Goal: Information Seeking & Learning: Learn about a topic

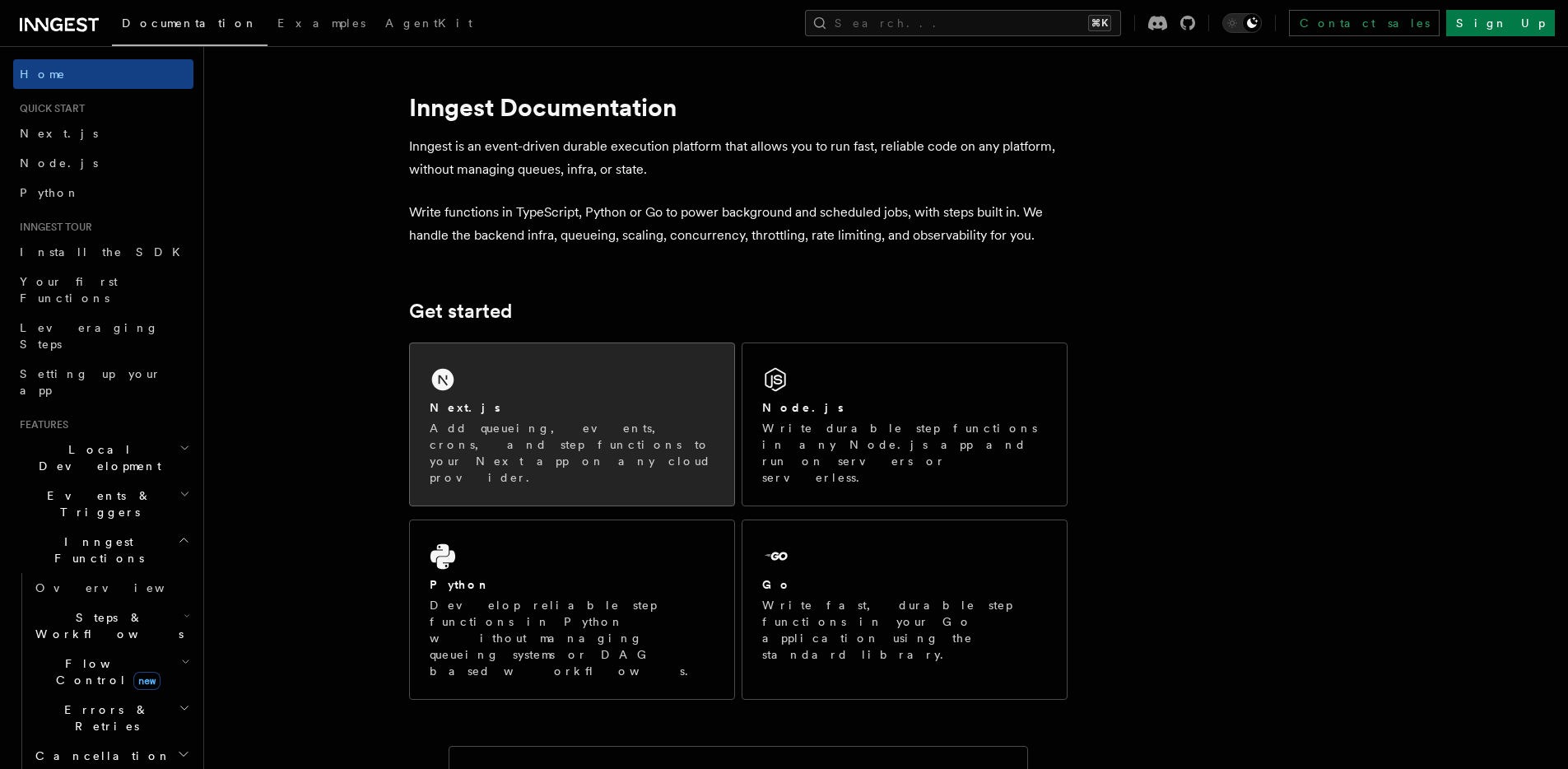
click at [646, 425] on p "Add queueing, events, crons, and step functions to your Next app on any cloud p…" at bounding box center [571, 452] width 284 height 66
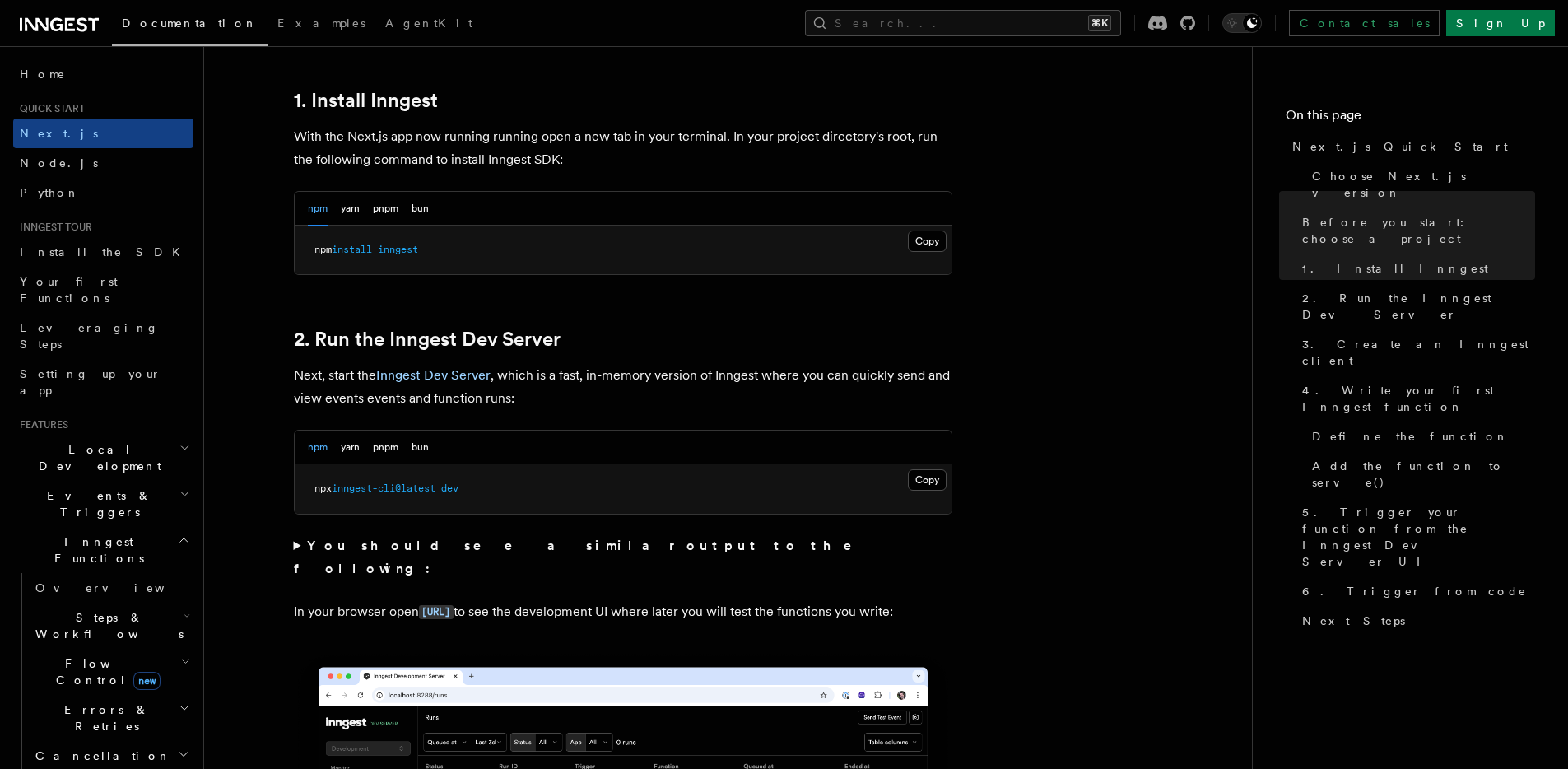
scroll to position [896, 0]
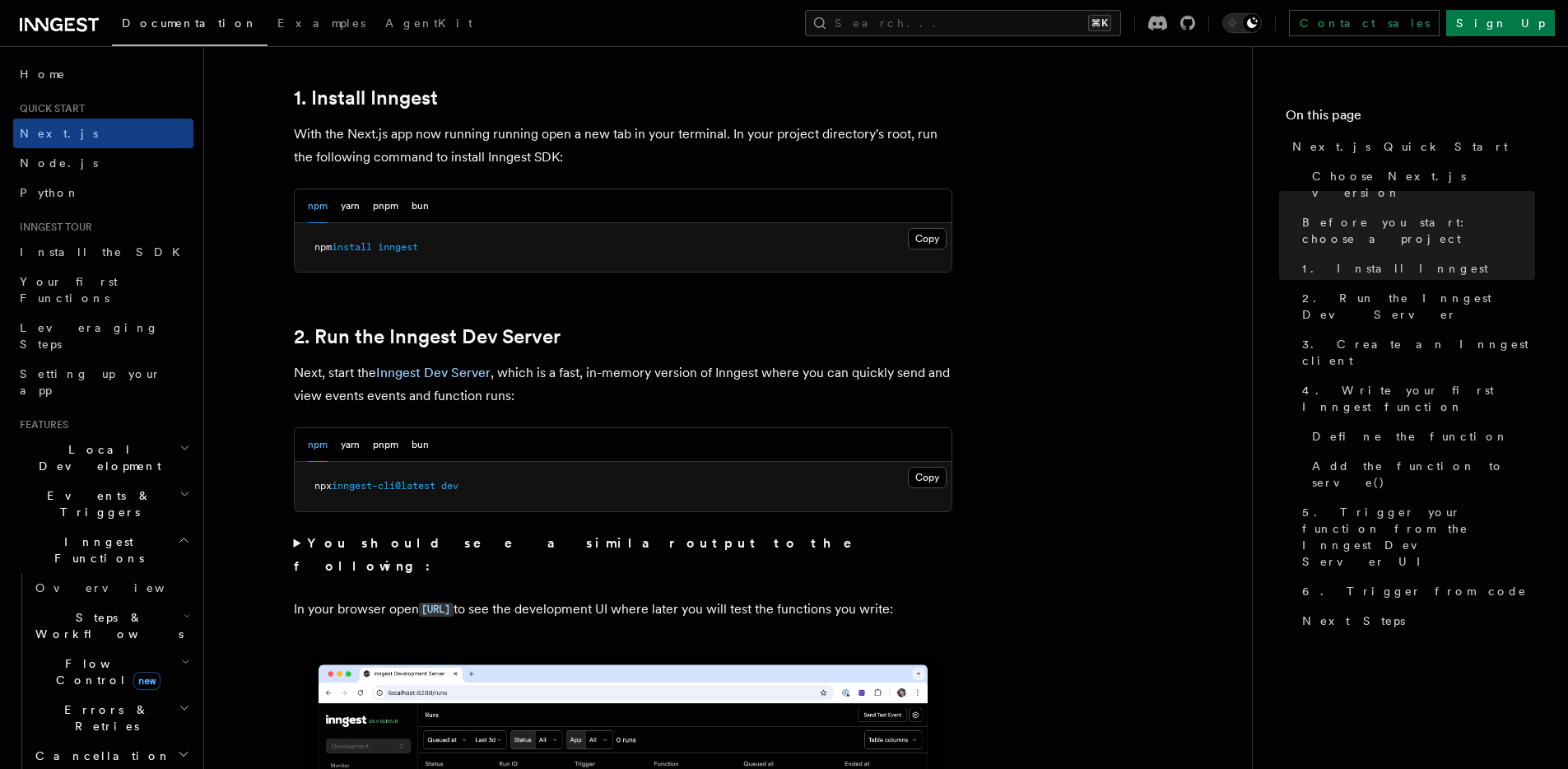
click at [906, 469] on pre "npx inngest-cli@latest dev" at bounding box center [623, 485] width 656 height 49
click at [913, 473] on button "Copy Copied" at bounding box center [926, 477] width 39 height 21
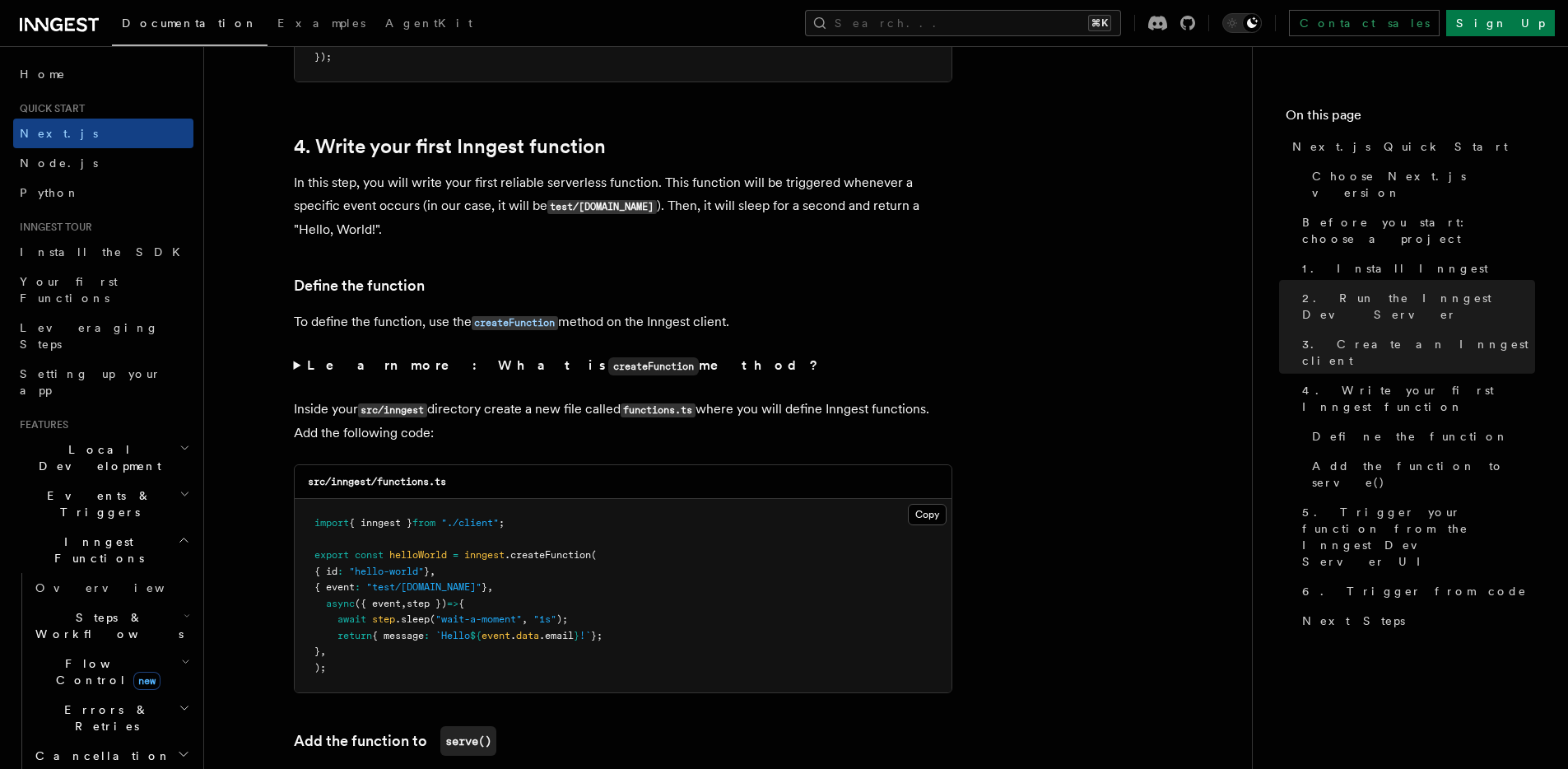
scroll to position [2703, 0]
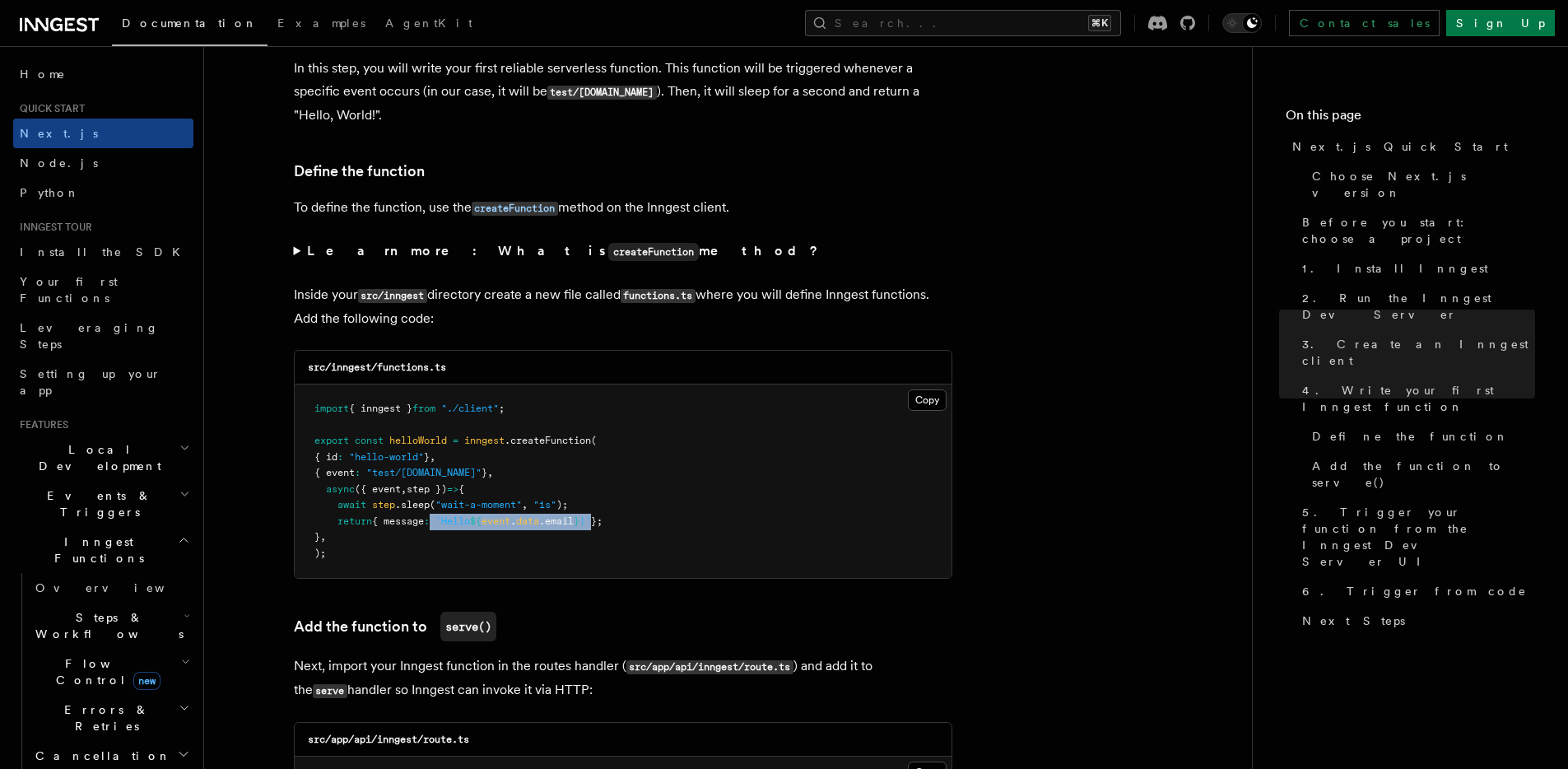
drag, startPoint x: 440, startPoint y: 528, endPoint x: 612, endPoint y: 526, distance: 172.0
click at [612, 526] on pre "import { inngest } from "./client" ; export const helloWorld = inngest .createF…" at bounding box center [623, 480] width 656 height 193
copy span "`Hello ${ event . data .email } !`"
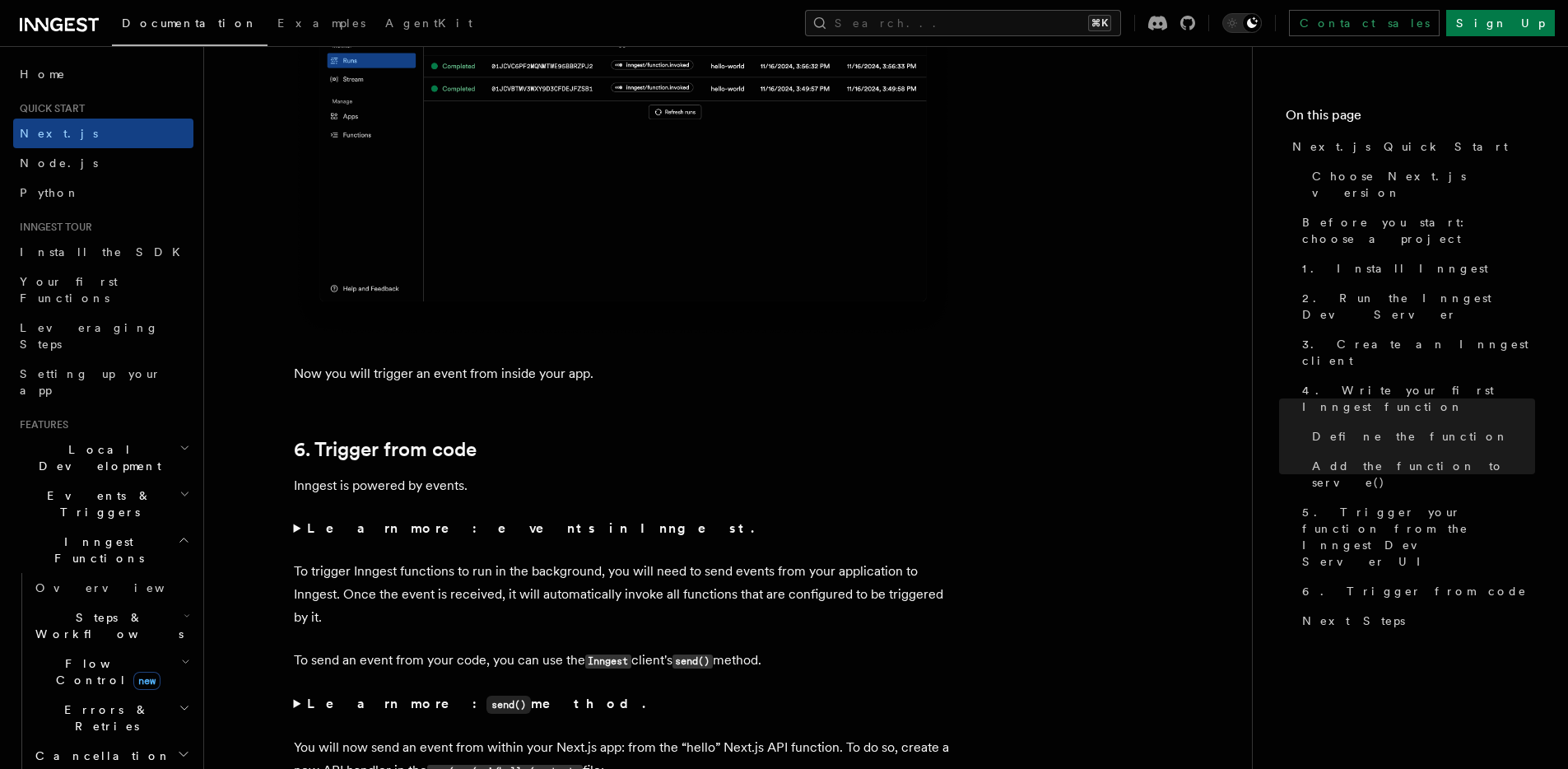
scroll to position [8052, 0]
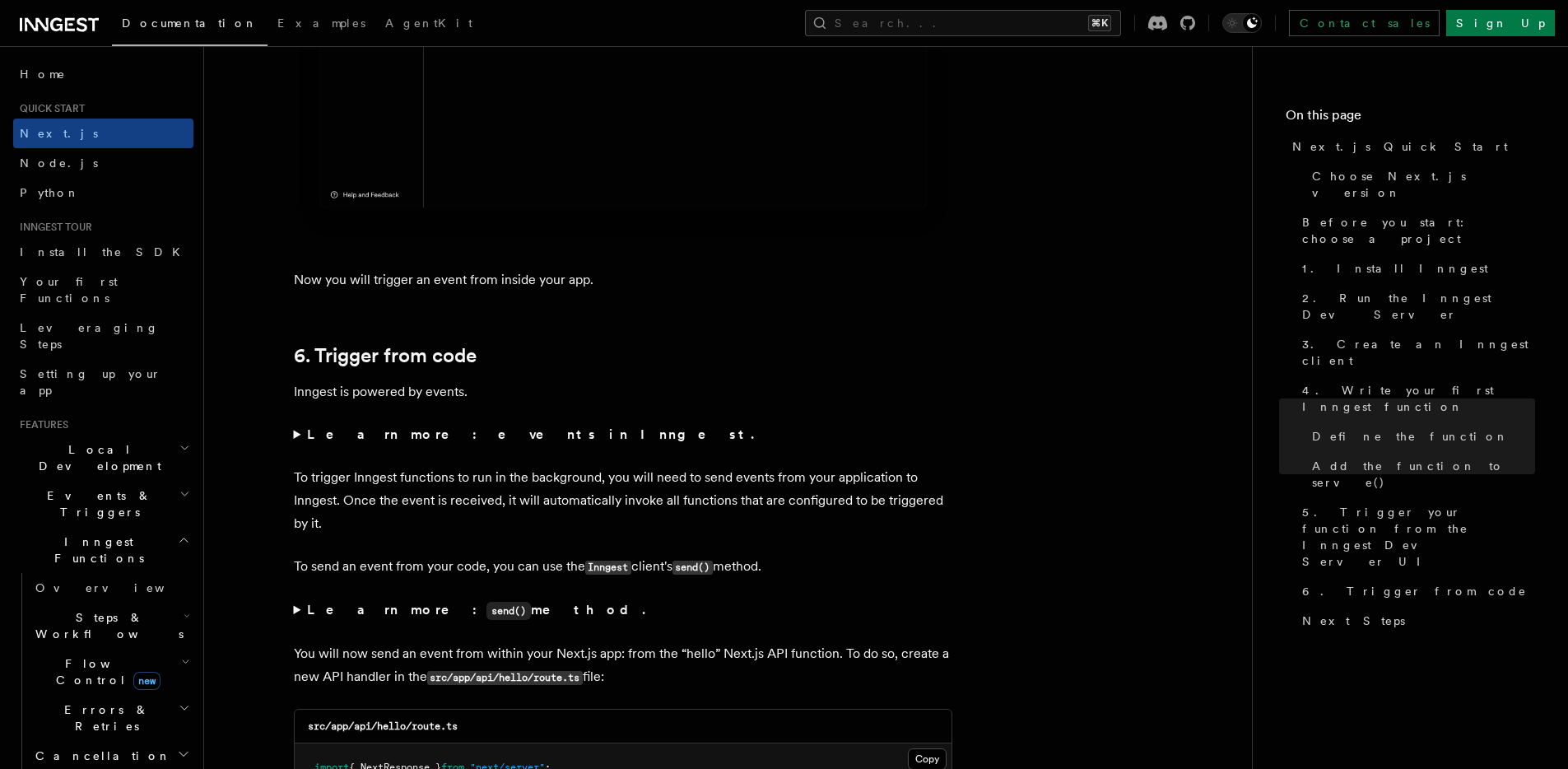
click at [296, 435] on summary "Learn more: events in Inngest." at bounding box center [623, 434] width 658 height 23
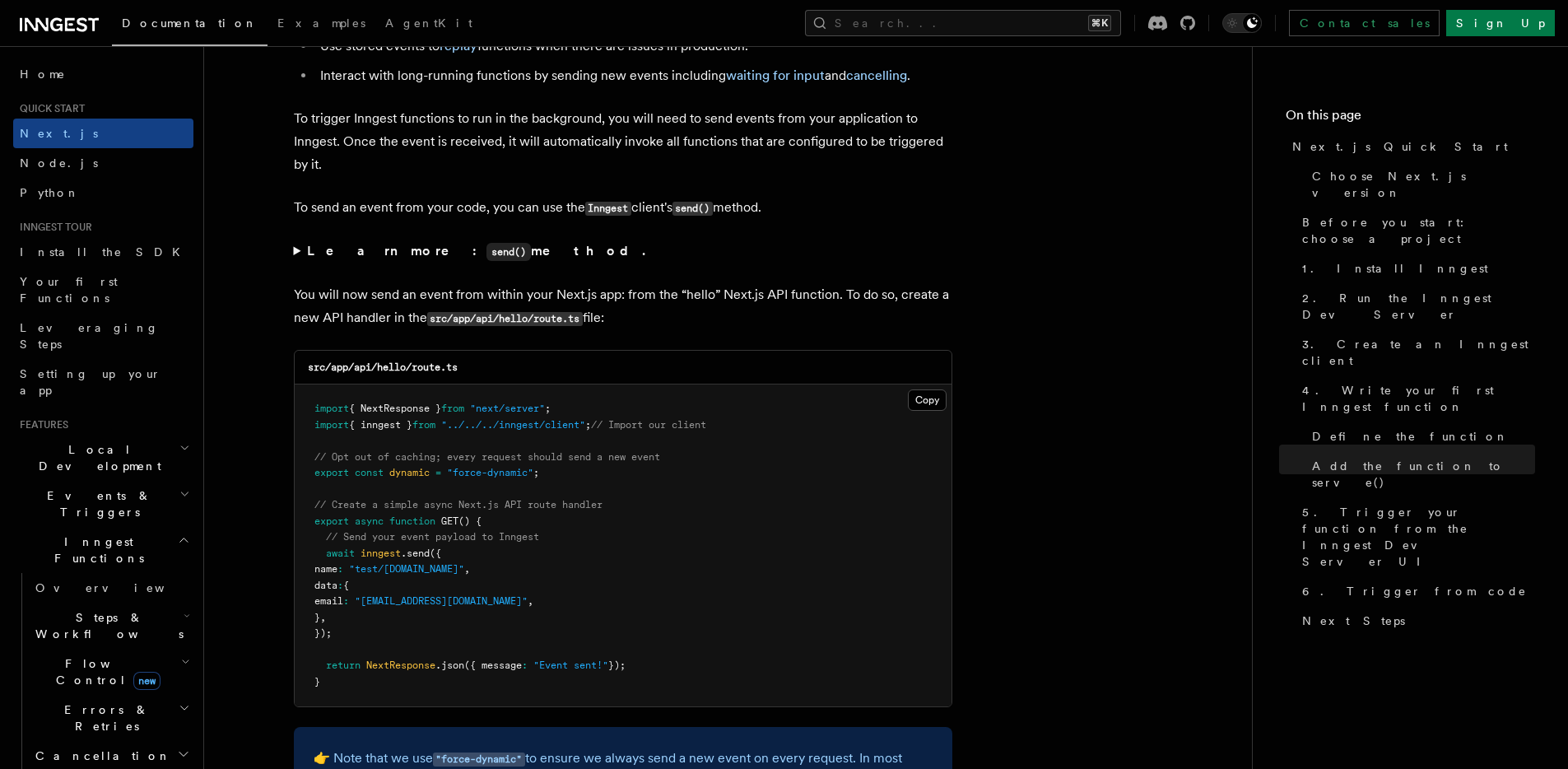
scroll to position [8580, 0]
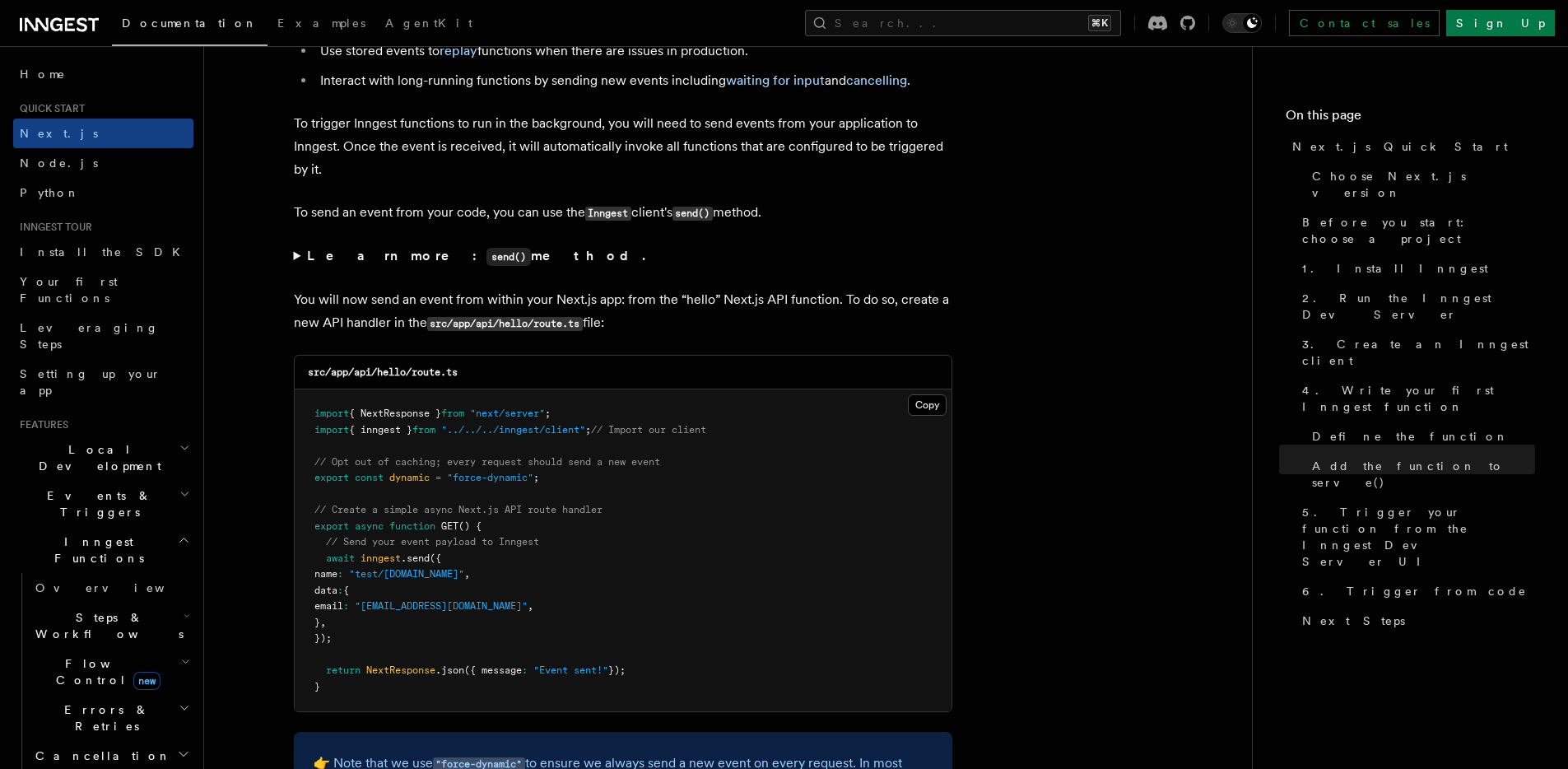
click at [397, 430] on span "{ inngest }" at bounding box center [381, 429] width 64 height 11
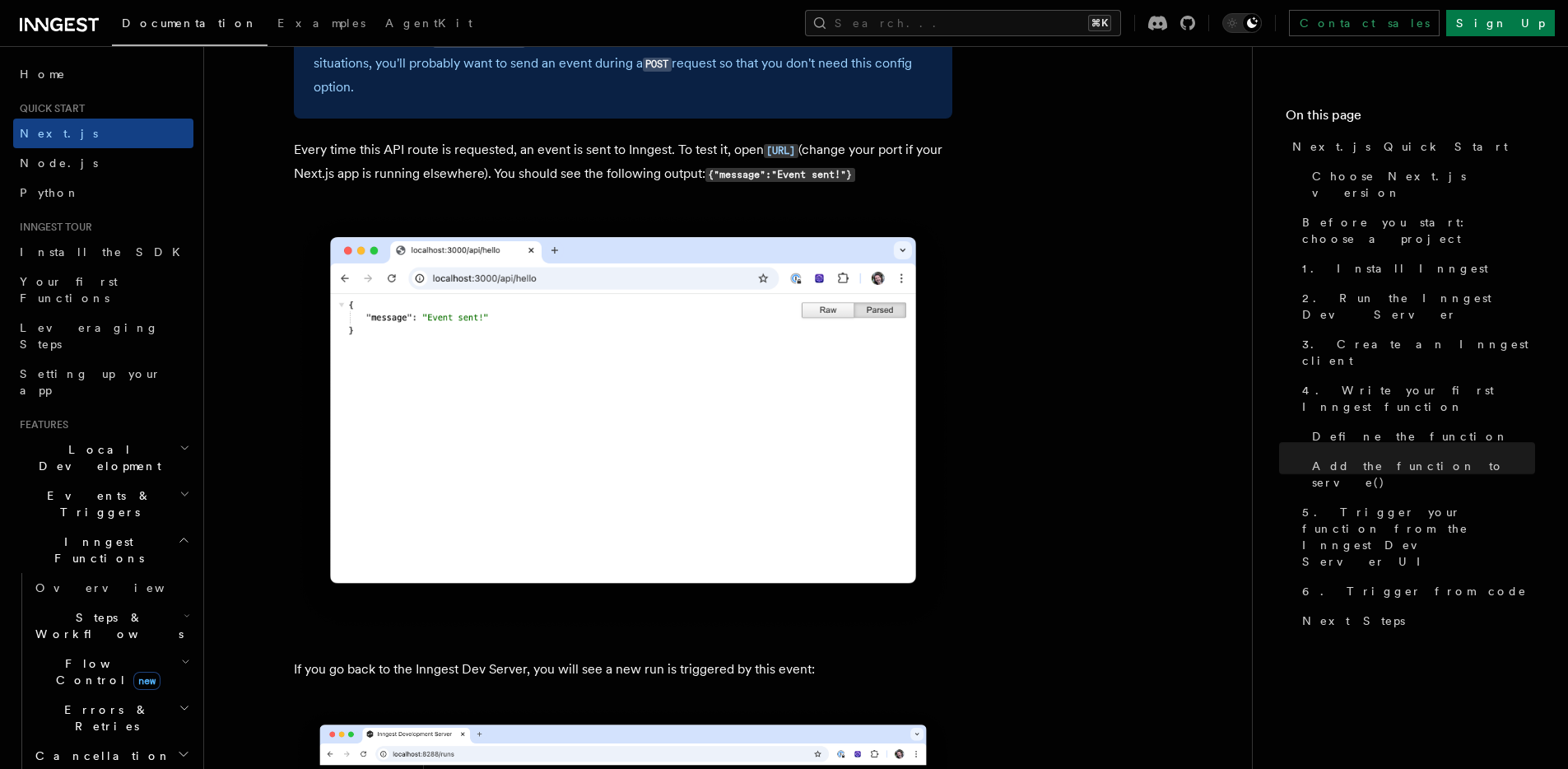
scroll to position [9438, 0]
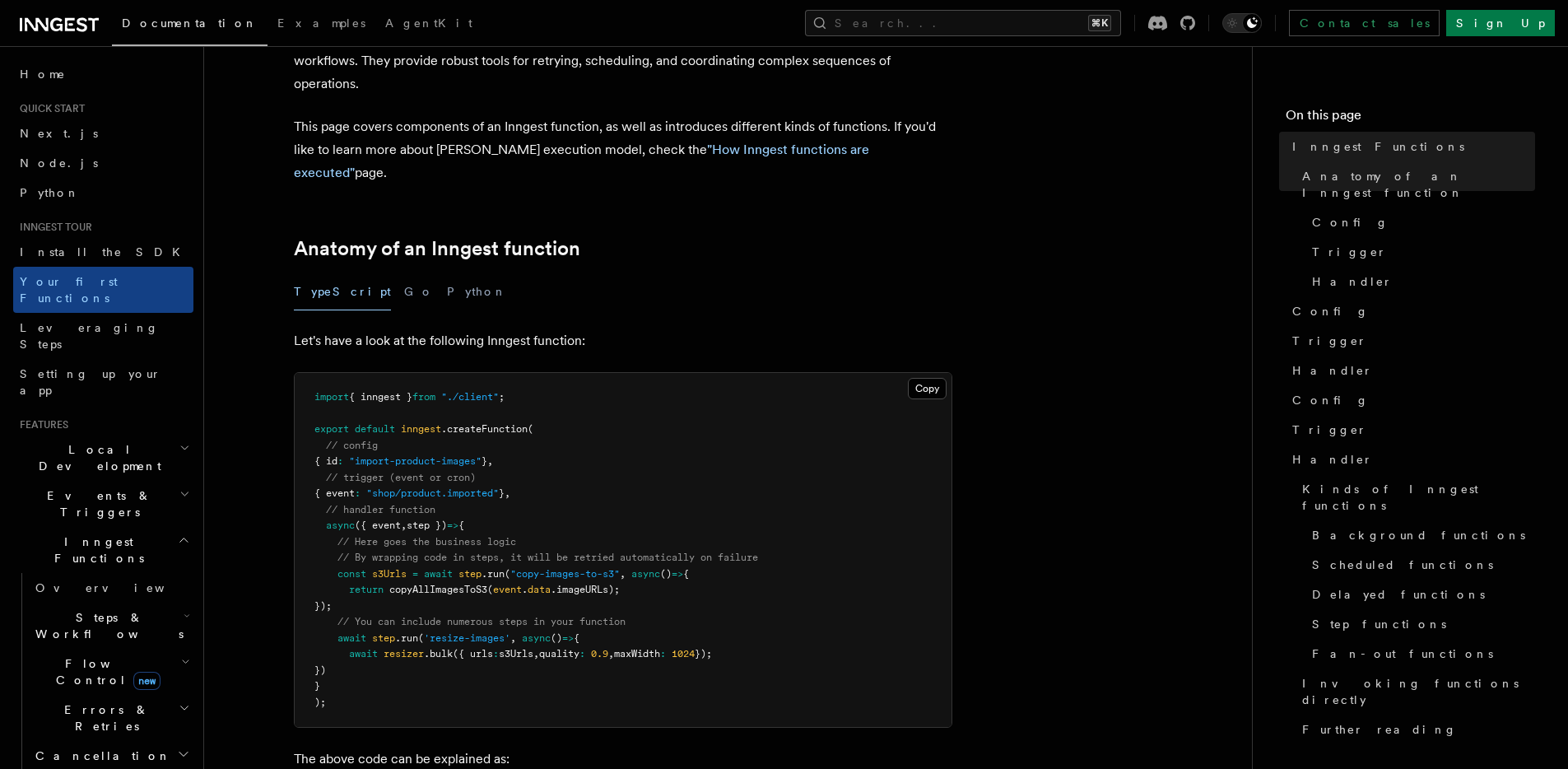
scroll to position [143, 0]
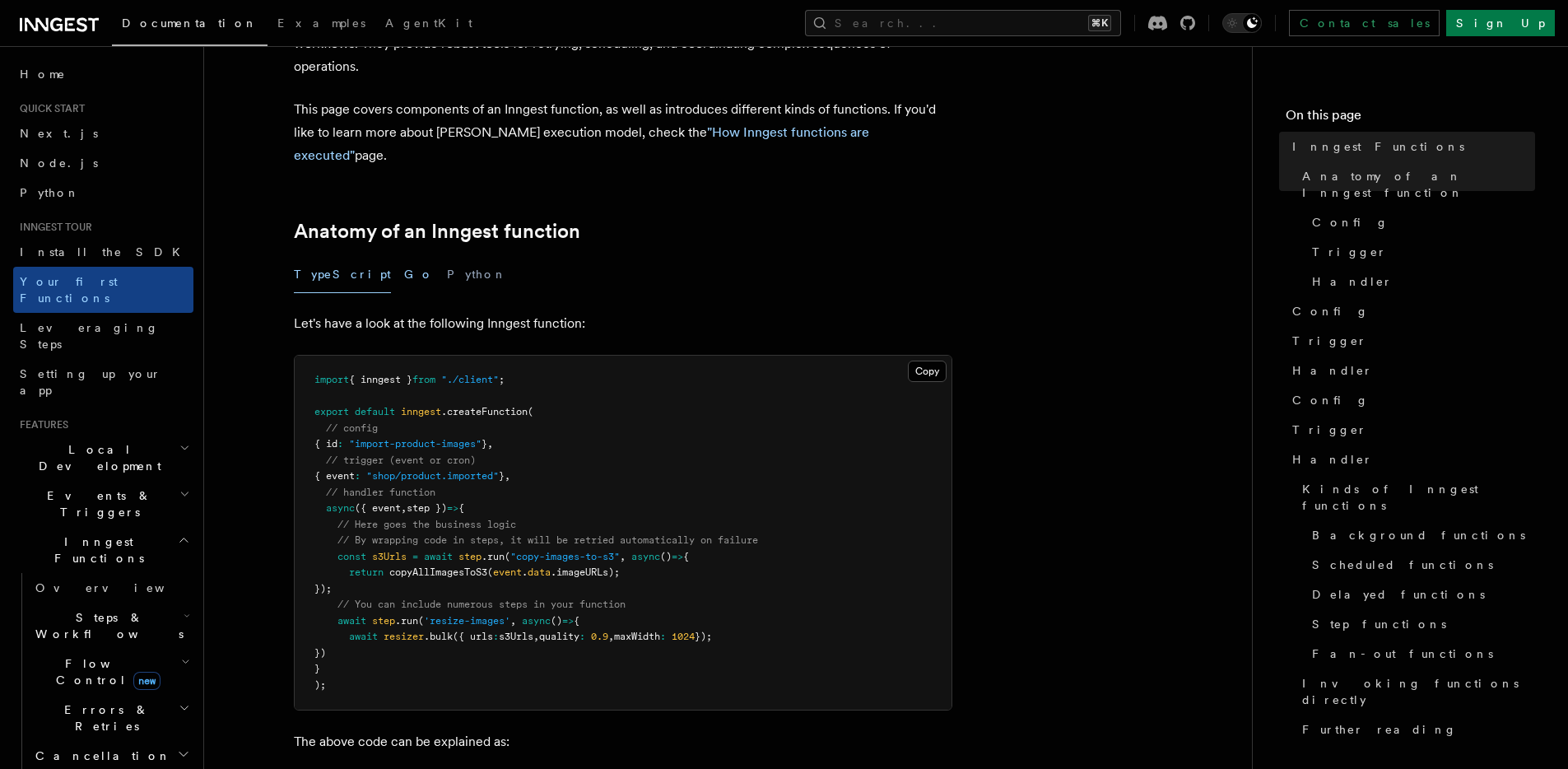
click at [404, 256] on button "Go" at bounding box center [418, 274] width 29 height 37
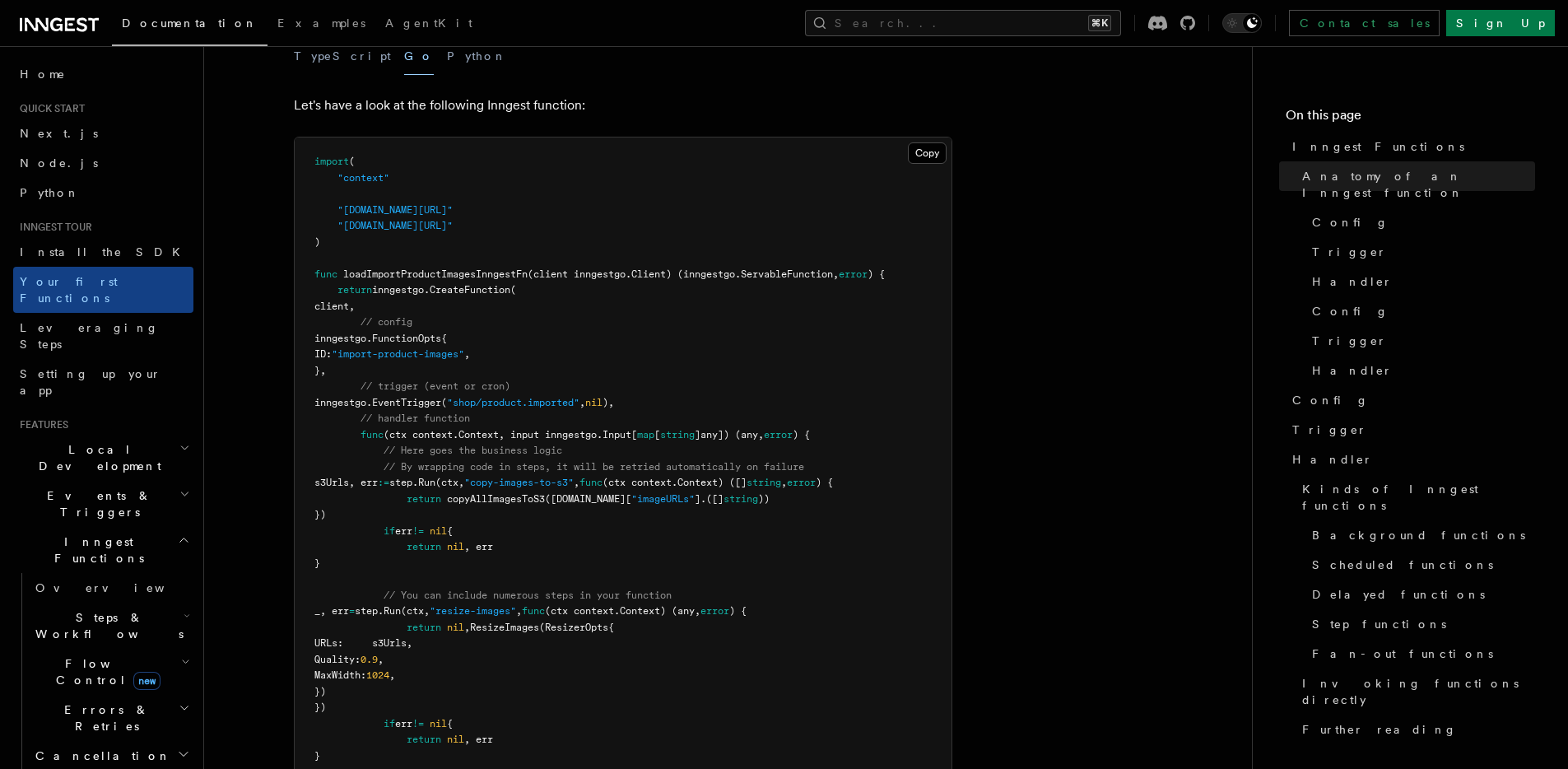
scroll to position [243, 0]
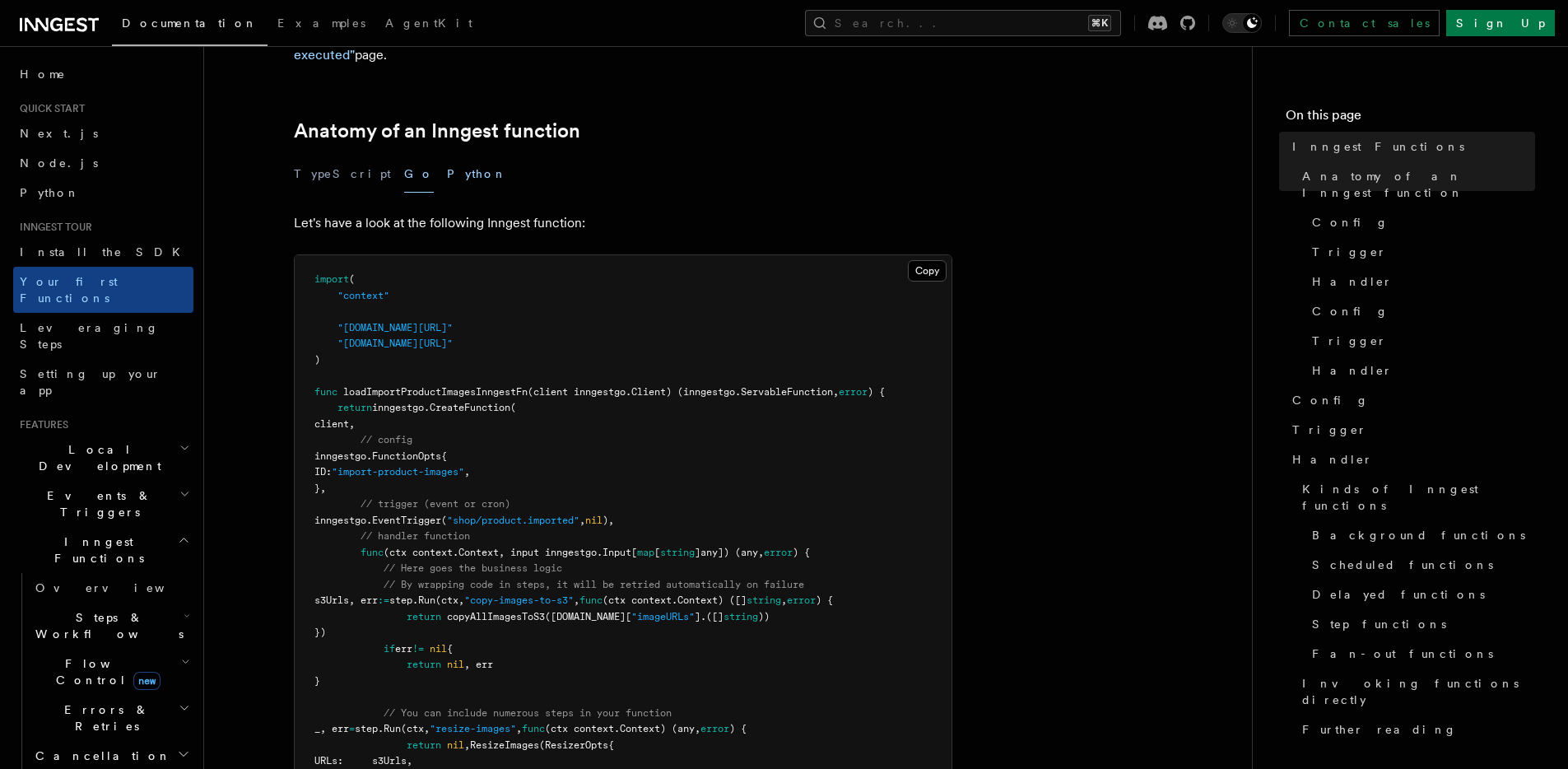
click at [447, 157] on button "Python" at bounding box center [477, 174] width 60 height 37
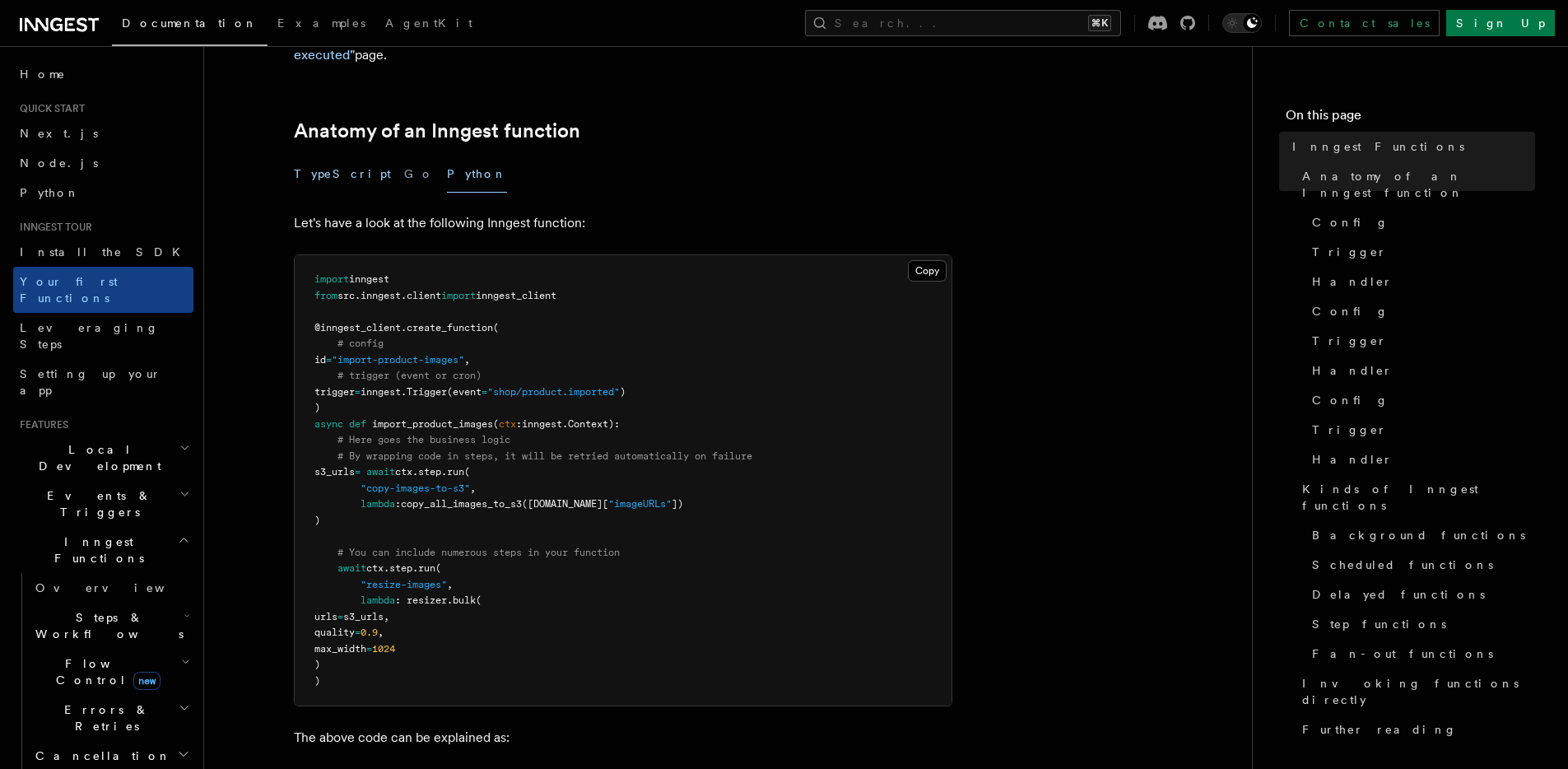
click at [327, 156] on button "TypeScript" at bounding box center [342, 174] width 97 height 37
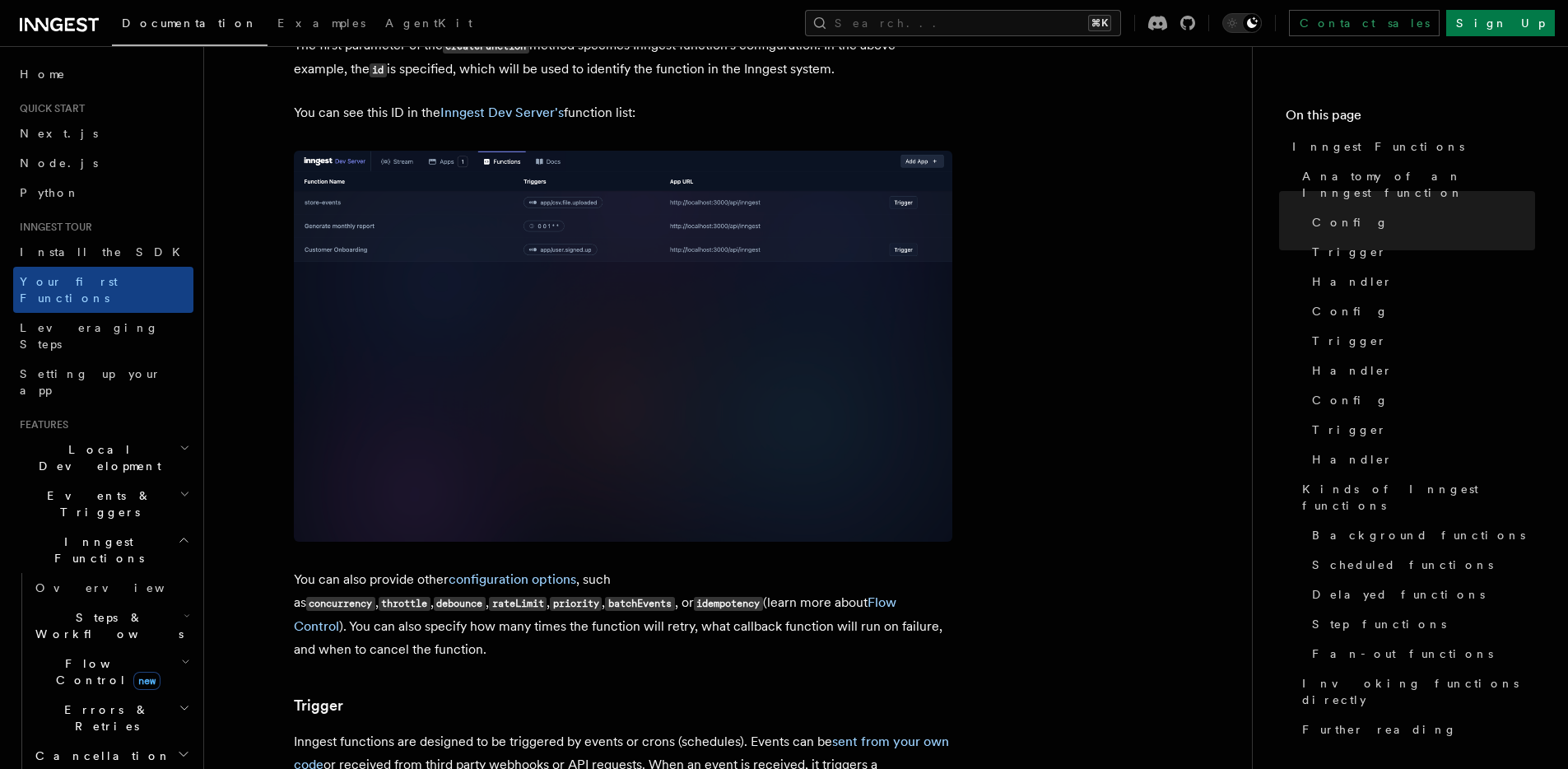
scroll to position [1248, 0]
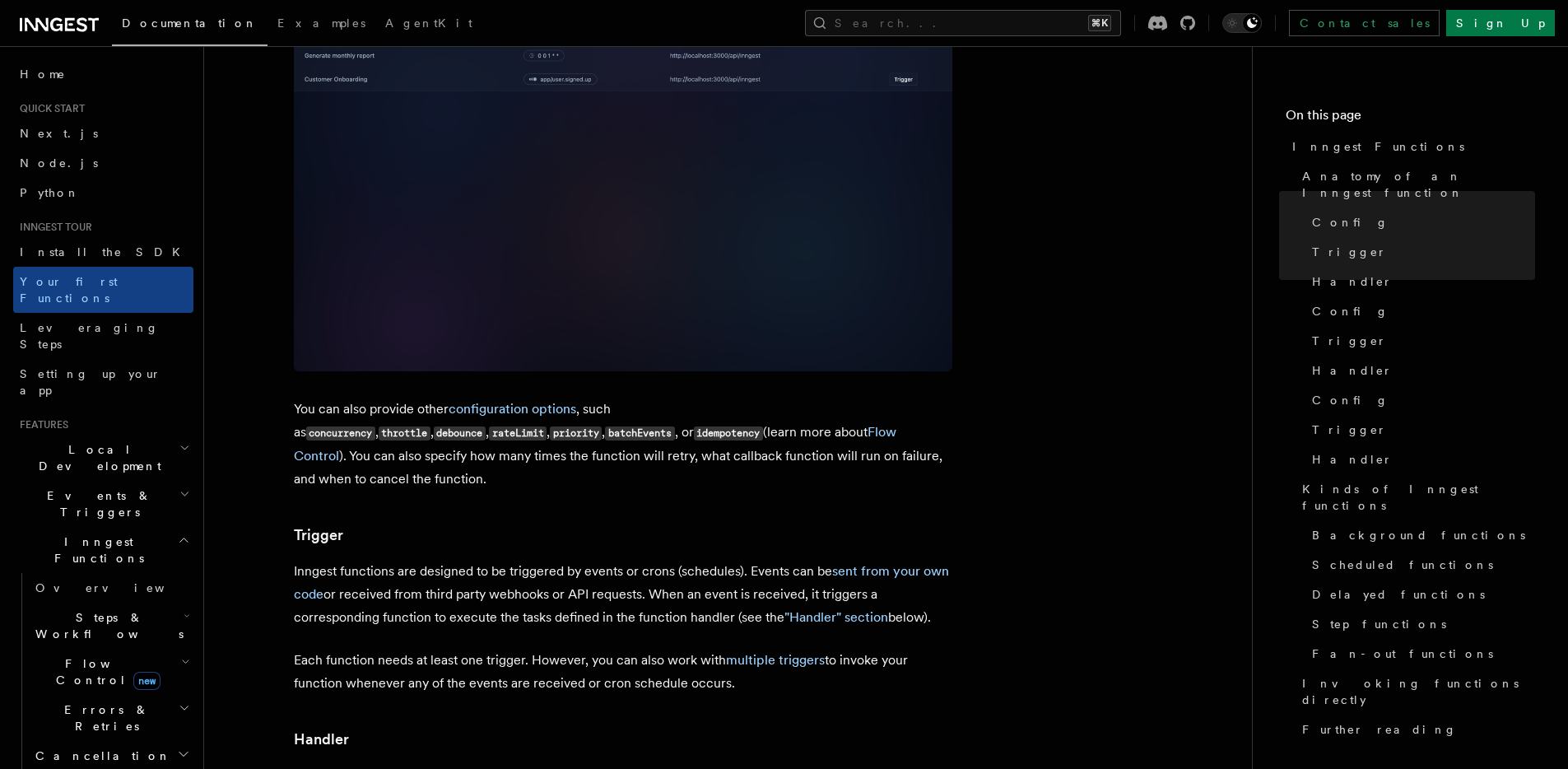
click at [430, 426] on code "throttle" at bounding box center [405, 433] width 52 height 14
click at [485, 426] on code "debounce" at bounding box center [460, 433] width 52 height 14
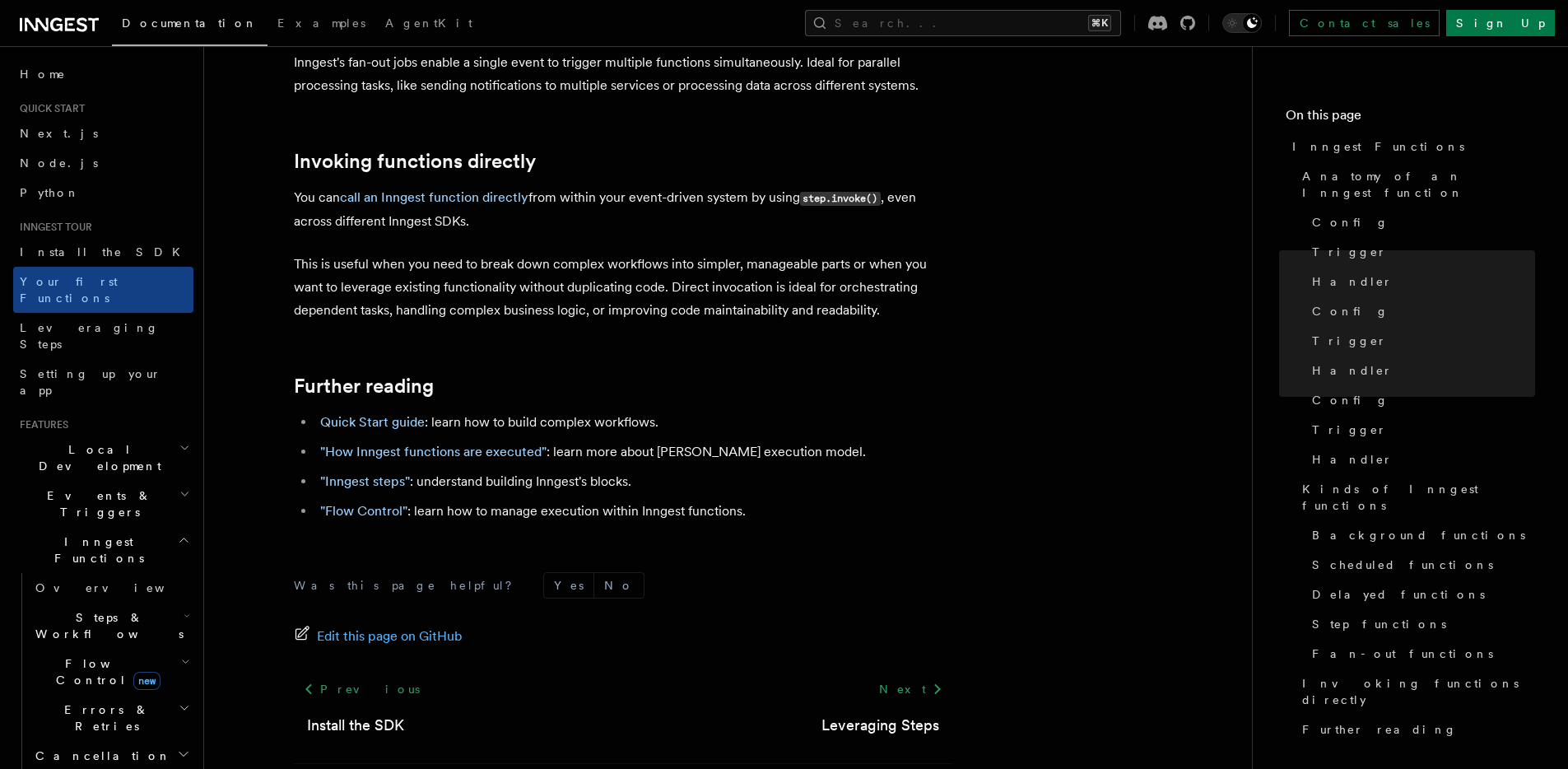
scroll to position [3264, 0]
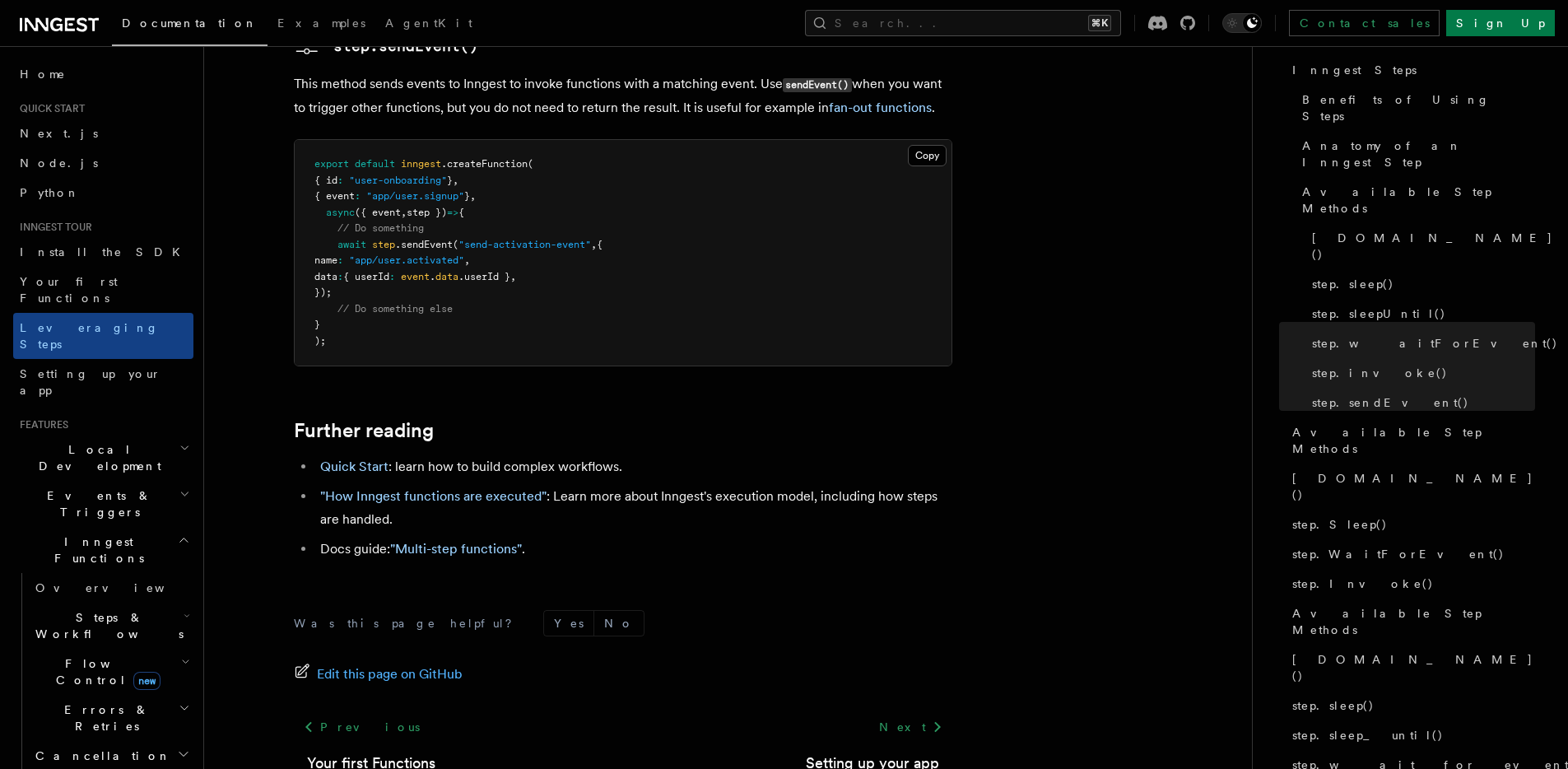
scroll to position [84, 0]
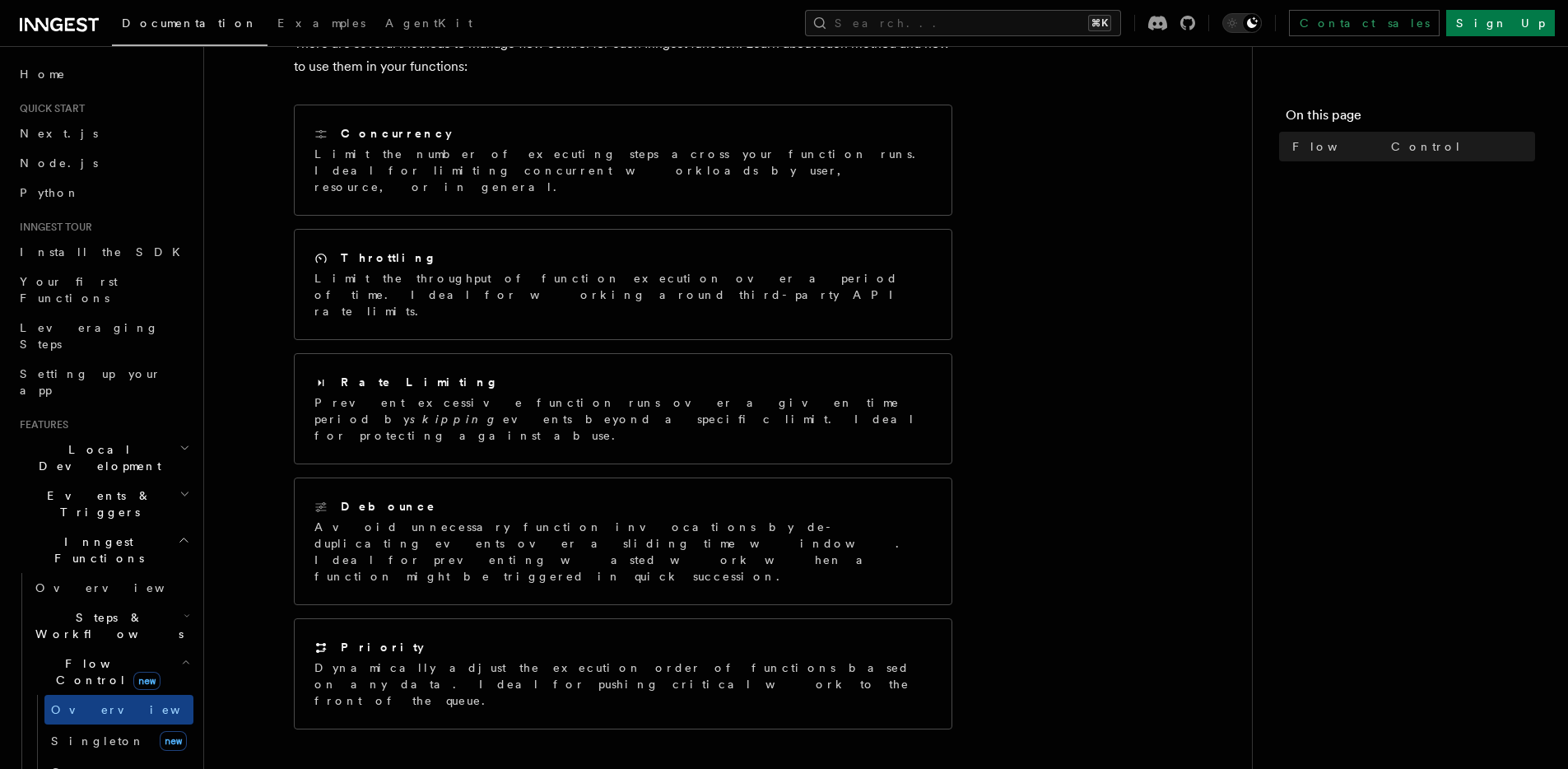
scroll to position [211, 0]
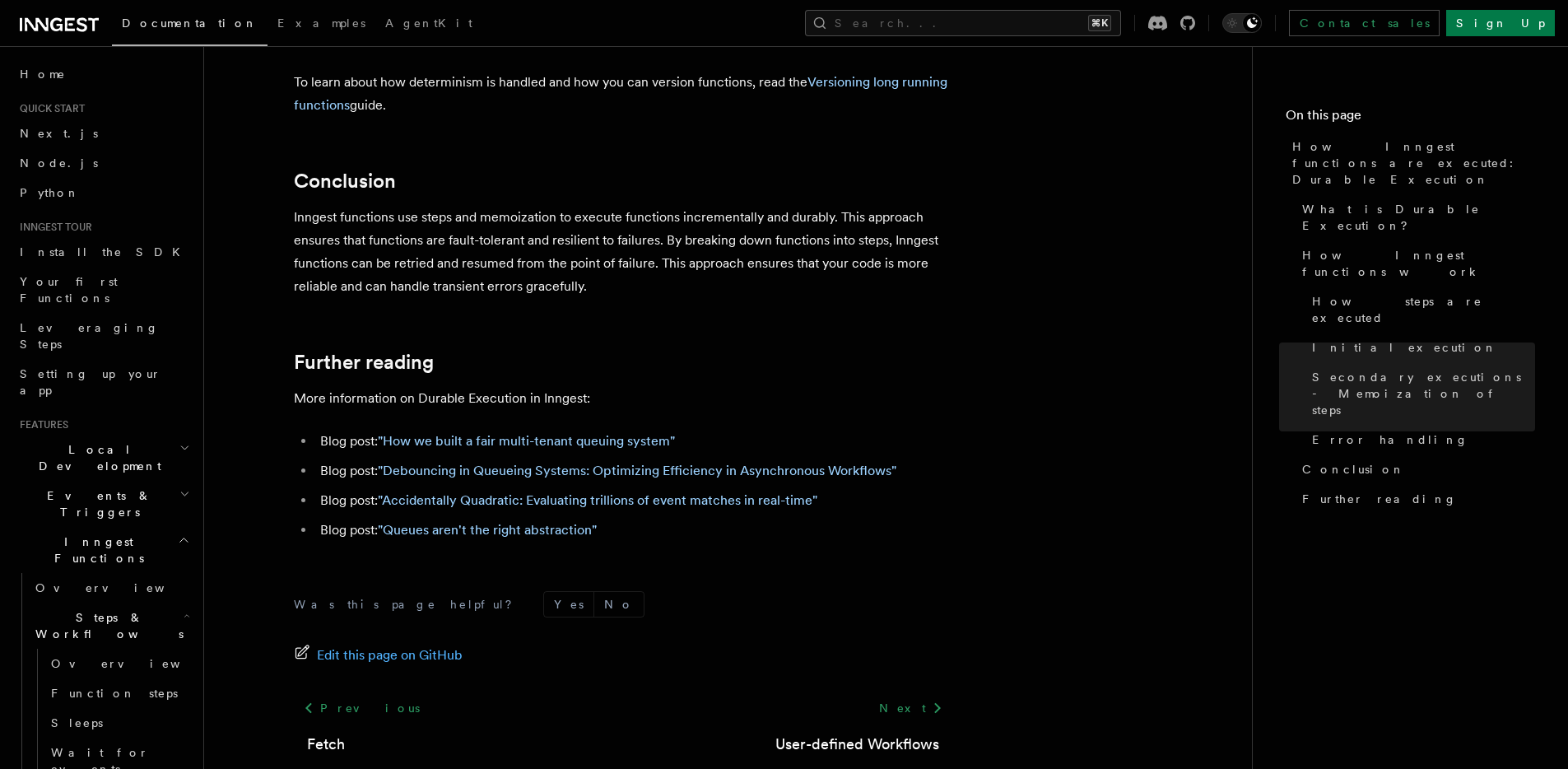
scroll to position [3128, 0]
